Goal: Transaction & Acquisition: Book appointment/travel/reservation

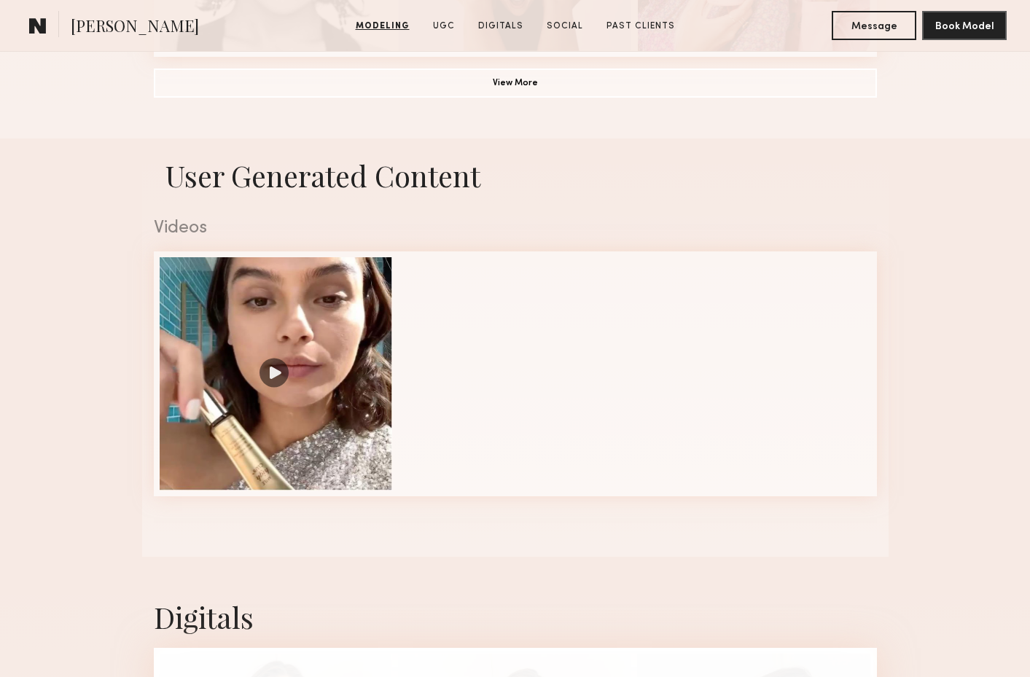
scroll to position [1335, 0]
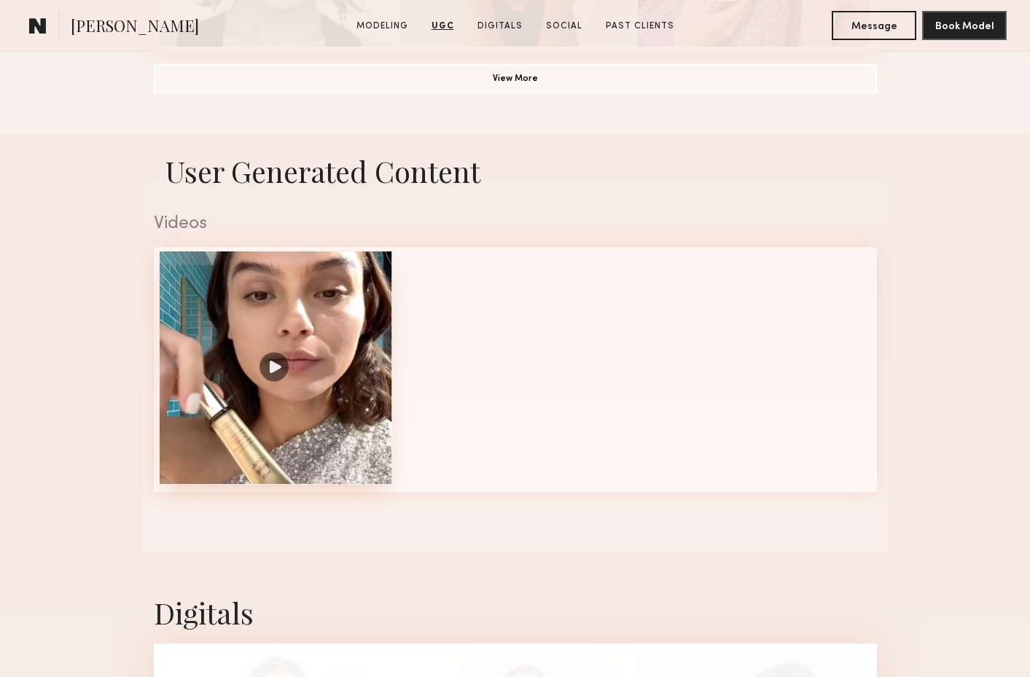
click at [231, 313] on div at bounding box center [276, 367] width 233 height 233
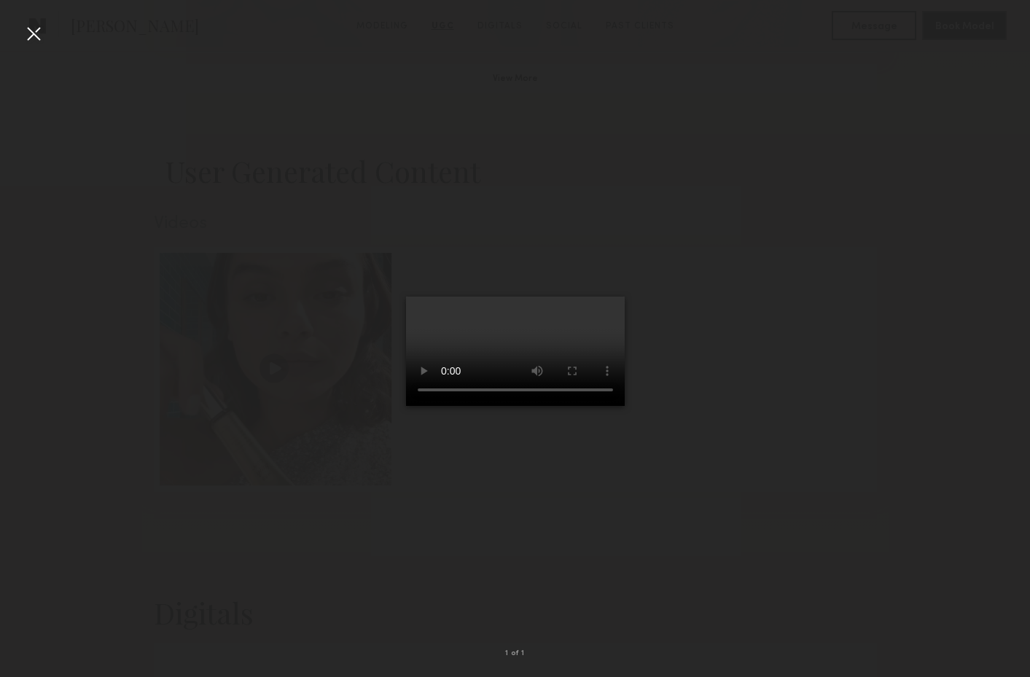
click at [45, 27] on div at bounding box center [515, 326] width 1030 height 607
click at [34, 30] on div at bounding box center [33, 33] width 23 height 23
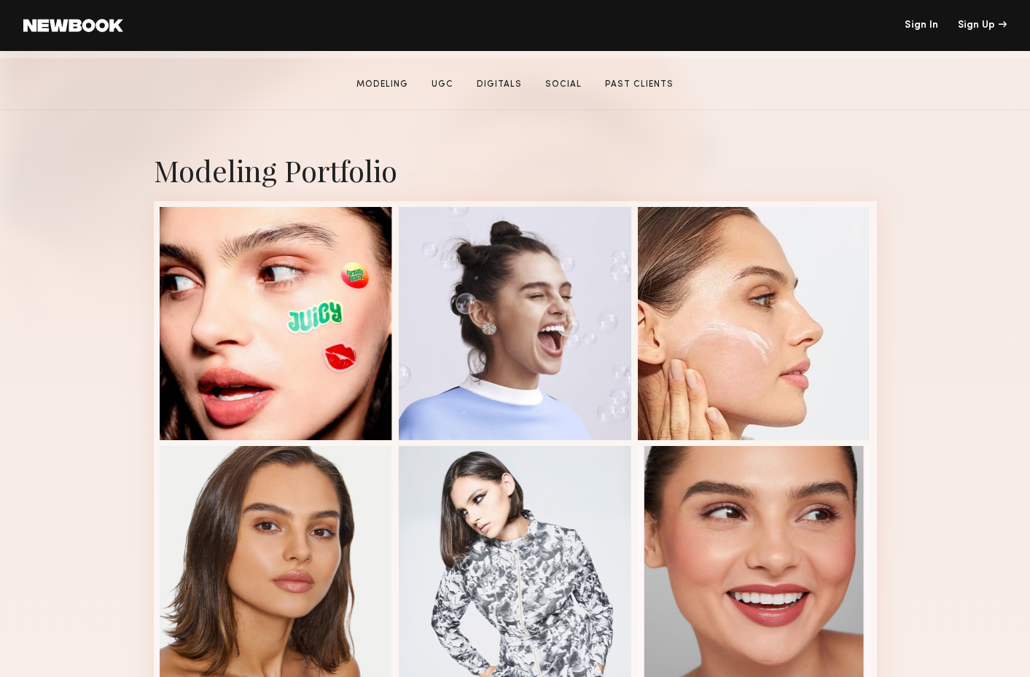
scroll to position [0, 0]
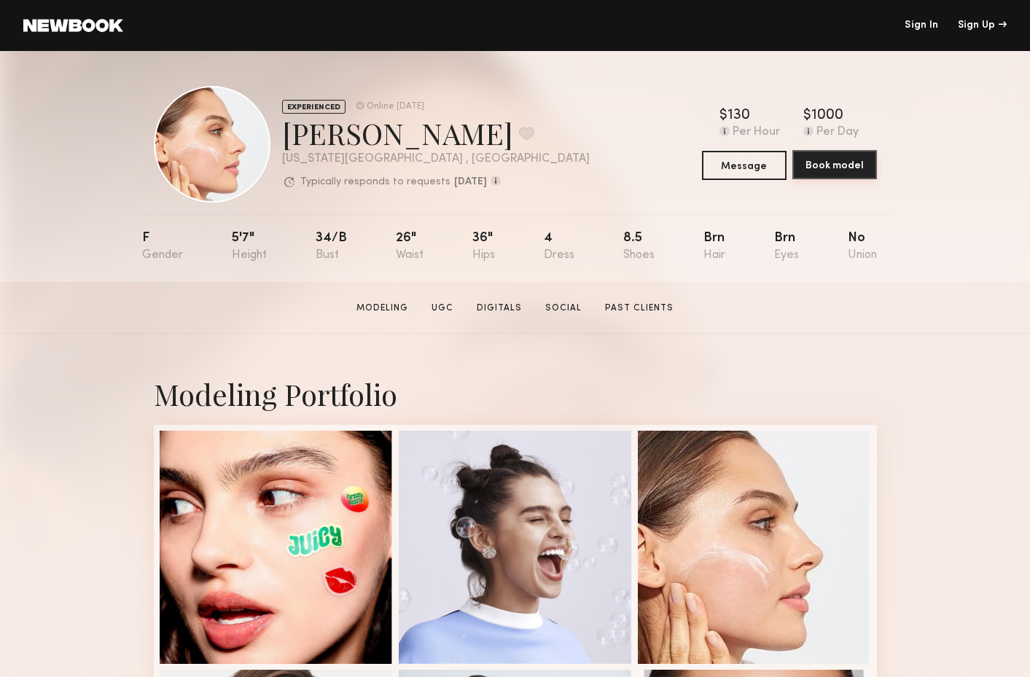
click at [836, 163] on button "Book model" at bounding box center [834, 164] width 85 height 29
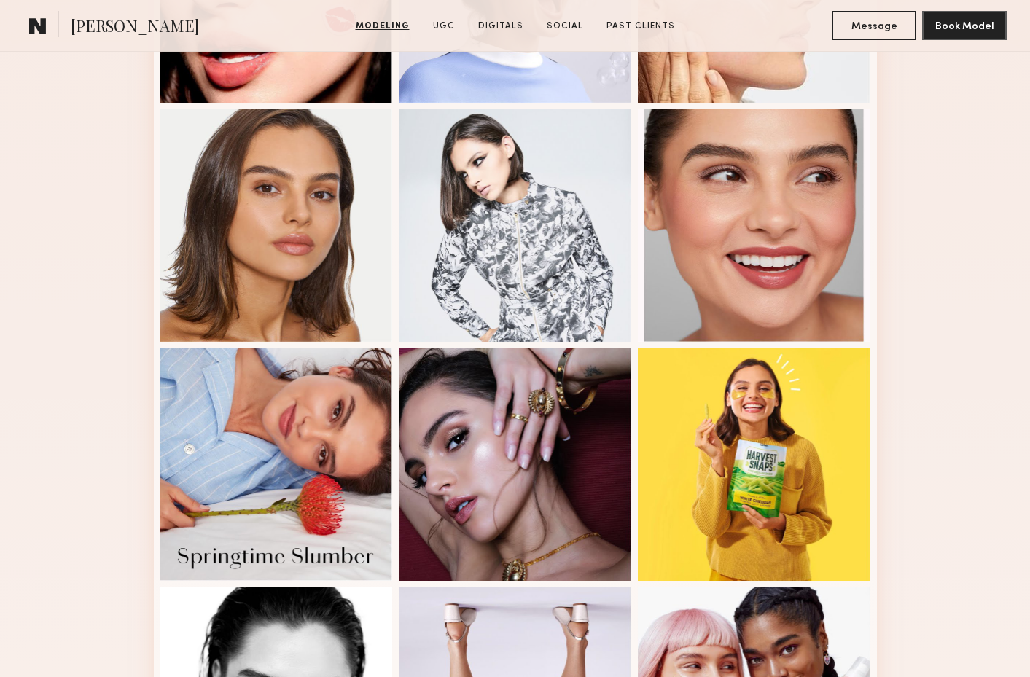
scroll to position [558, 0]
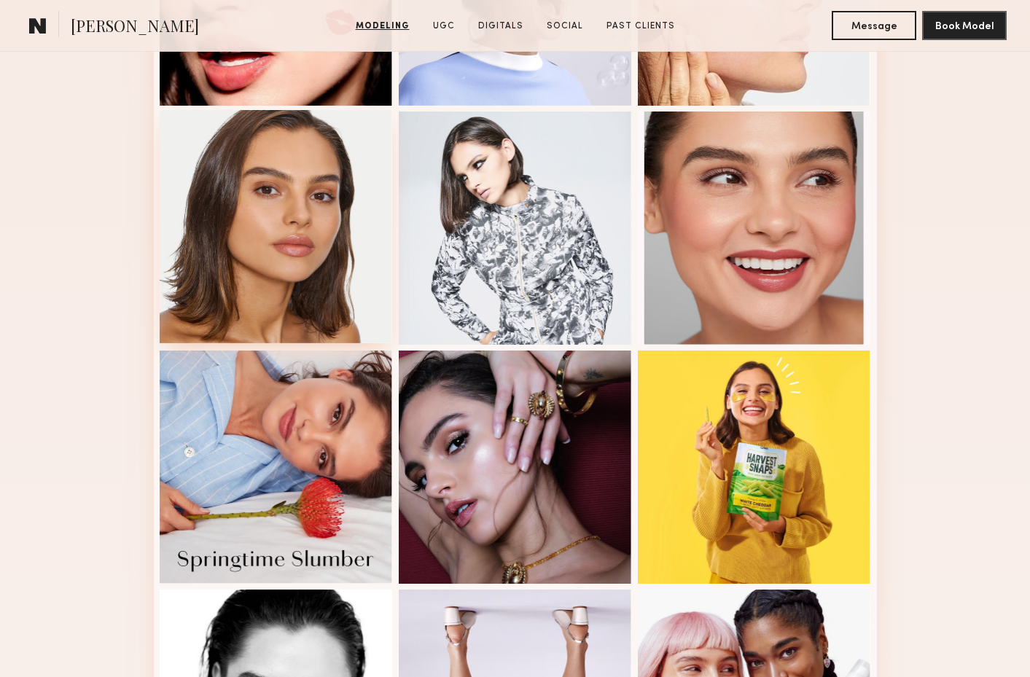
click at [225, 255] on div at bounding box center [276, 226] width 233 height 233
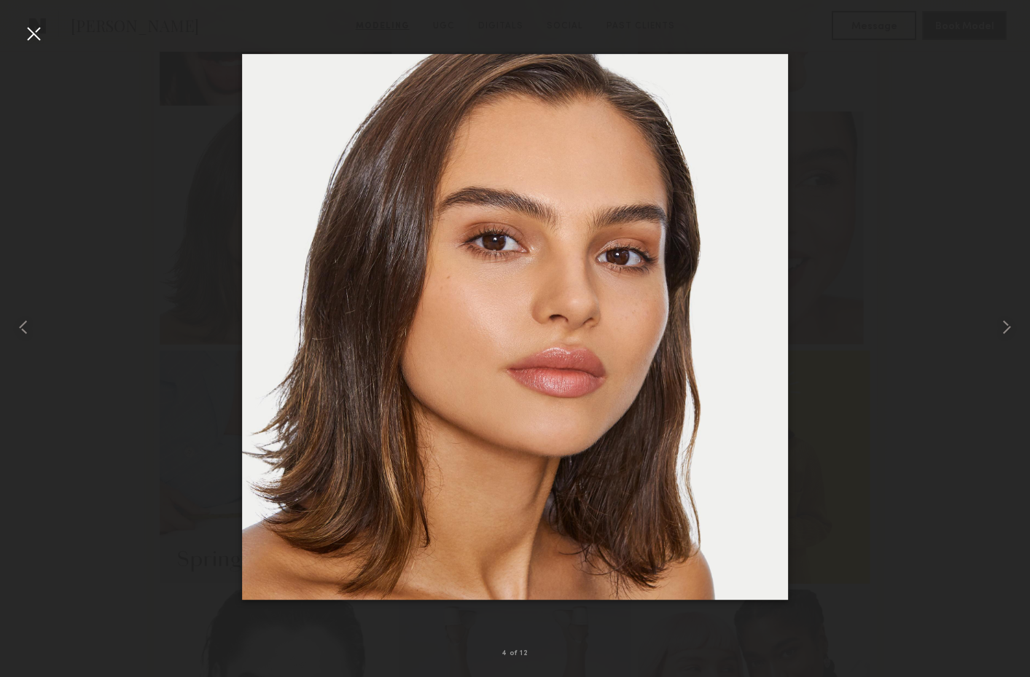
click at [838, 86] on div at bounding box center [515, 326] width 1030 height 607
click at [36, 34] on div at bounding box center [33, 33] width 23 height 23
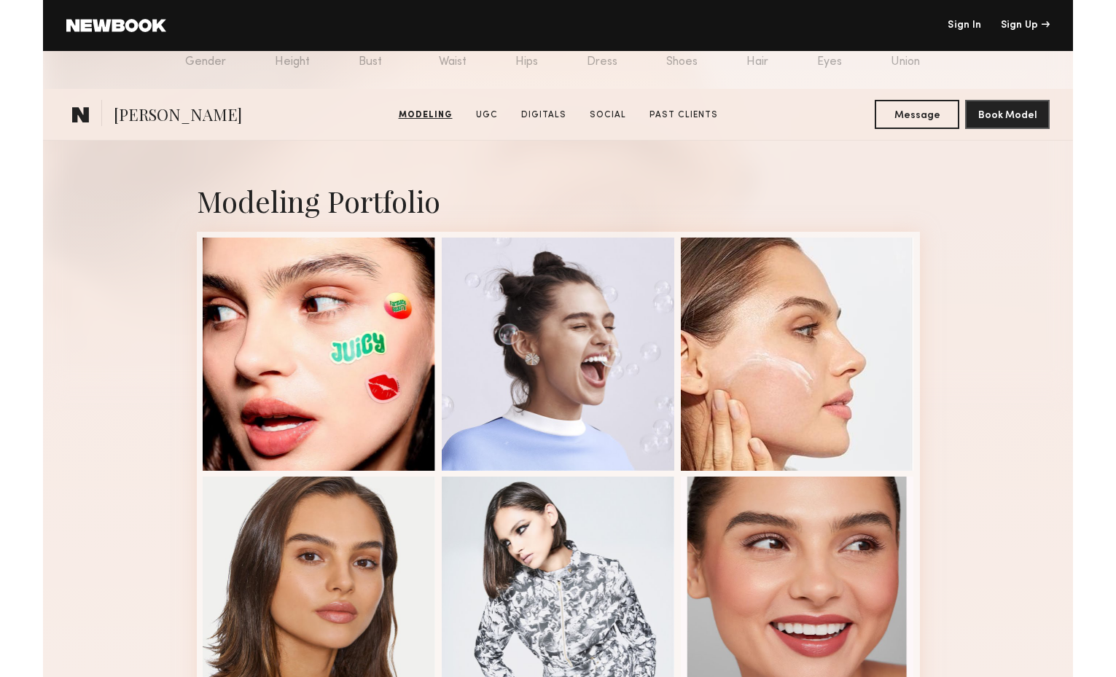
scroll to position [3, 0]
